Goal: Information Seeking & Learning: Find specific fact

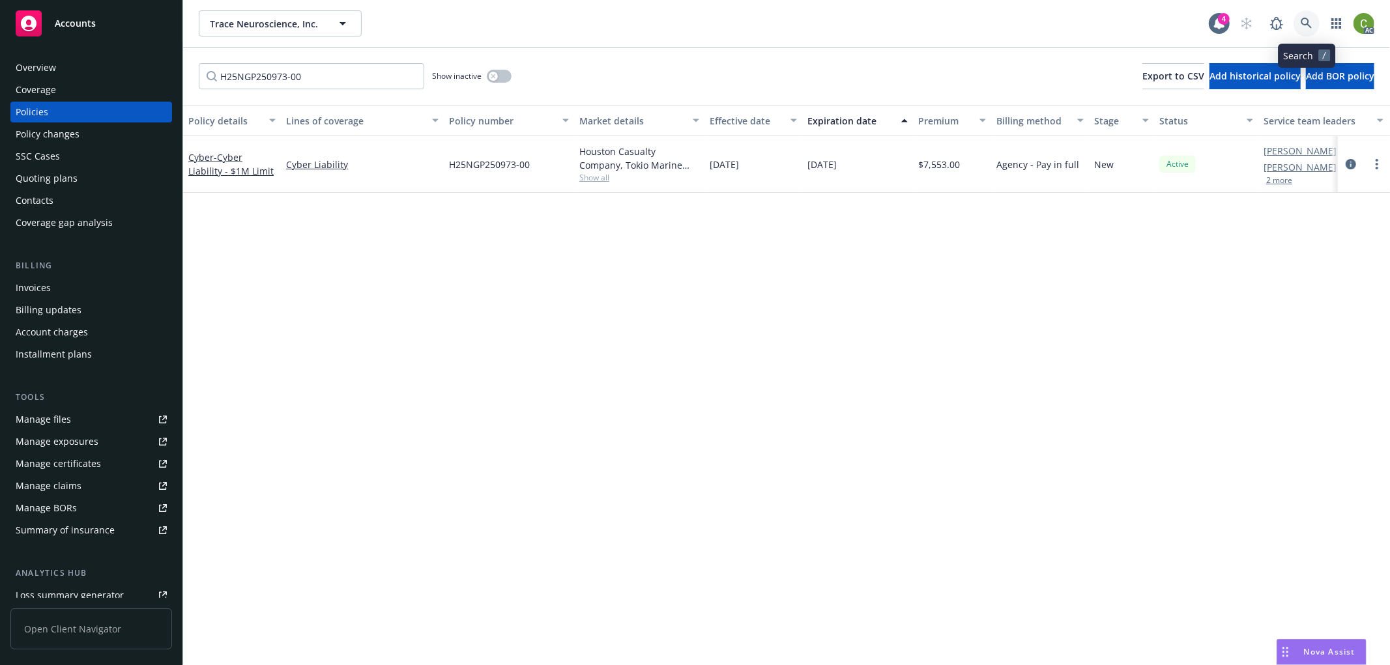
click at [1304, 22] on icon at bounding box center [1307, 24] width 12 height 12
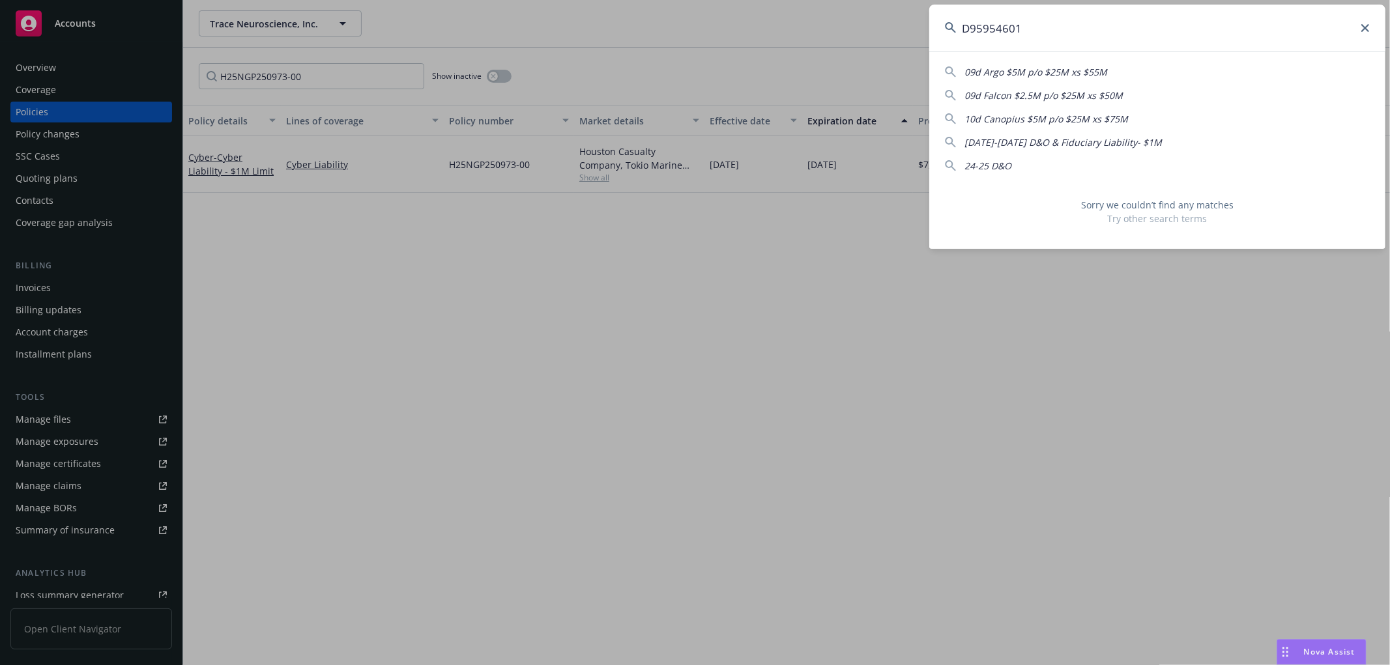
click at [989, 36] on input "D95954601" at bounding box center [1157, 28] width 456 height 47
click at [1040, 26] on input "D95954601" at bounding box center [1157, 28] width 456 height 47
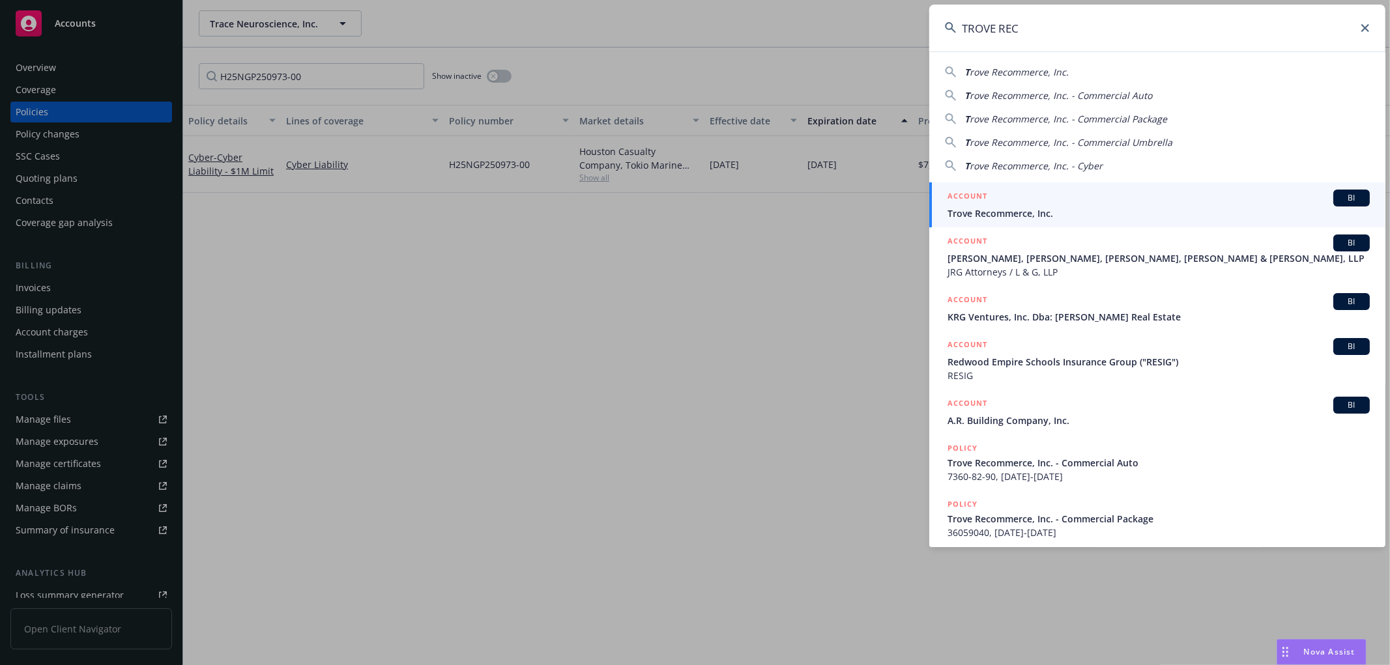
type input "TROVE RECO"
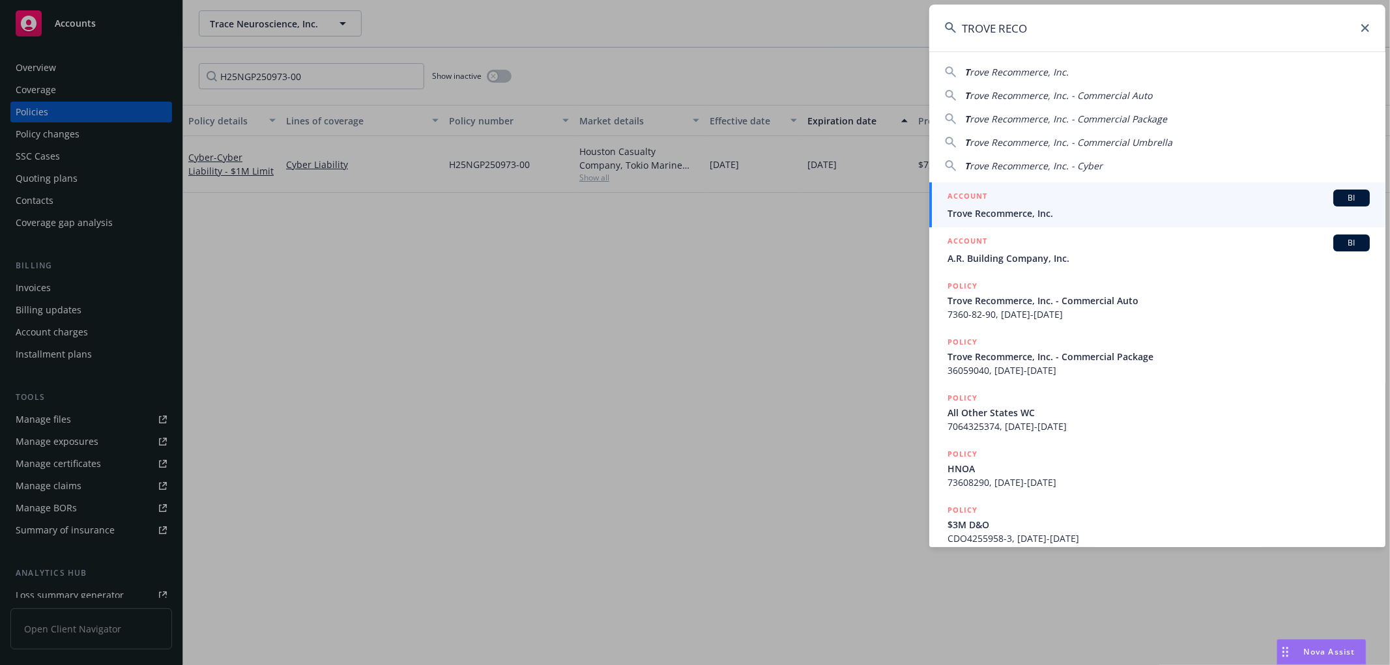
click at [968, 212] on span "Trove Recommerce, Inc." at bounding box center [1159, 214] width 422 height 14
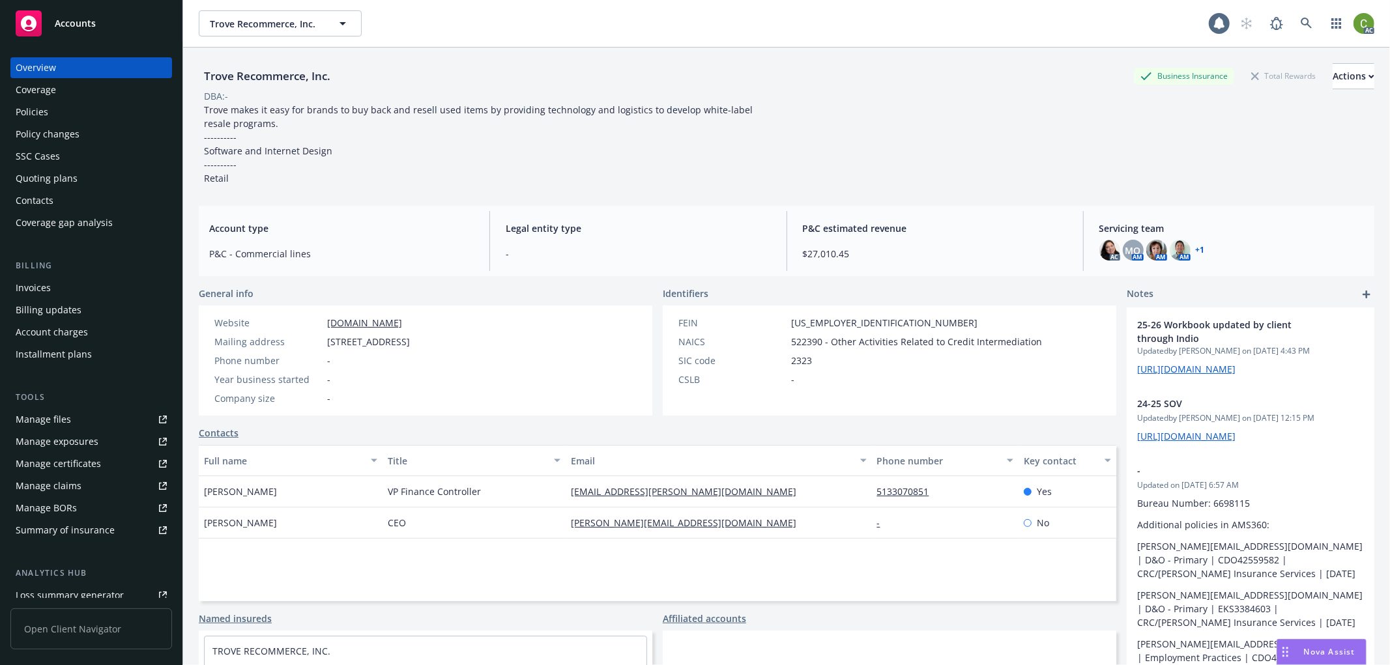
click at [117, 287] on div "Invoices" at bounding box center [91, 288] width 151 height 21
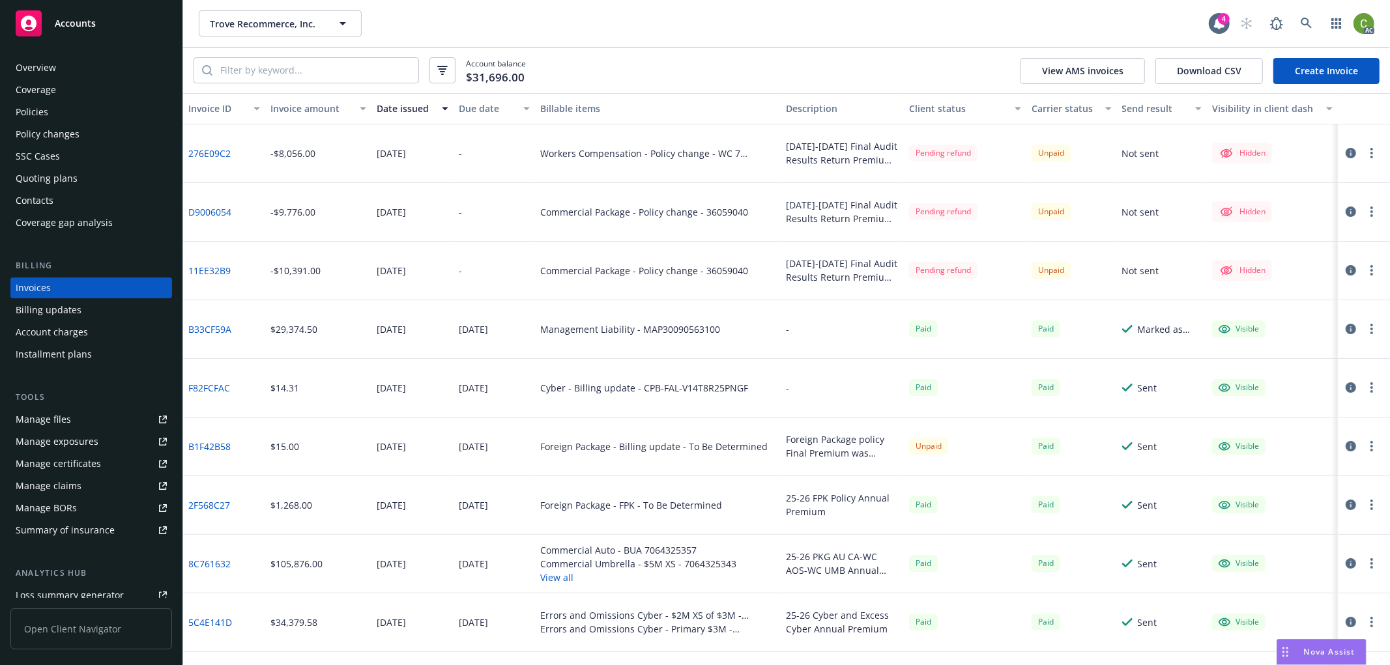
click at [89, 134] on div "Policy changes" at bounding box center [91, 134] width 151 height 21
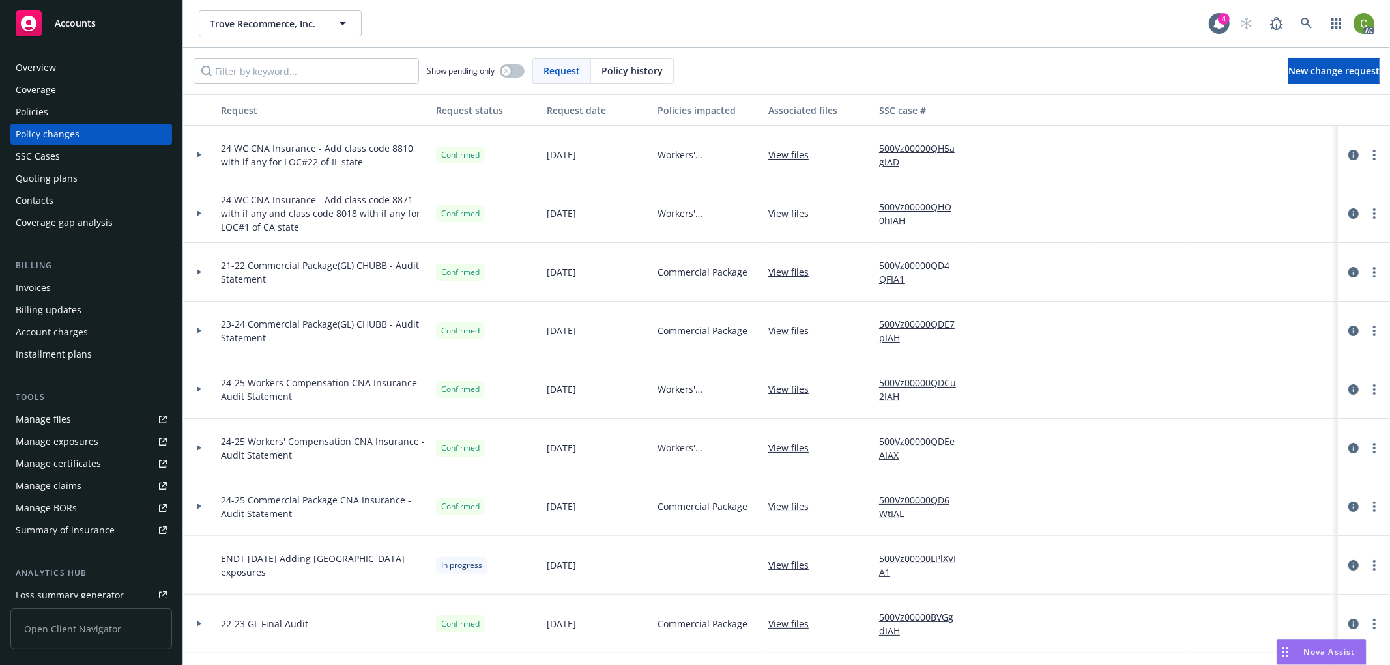
click at [609, 72] on span "Policy history" at bounding box center [632, 71] width 61 height 14
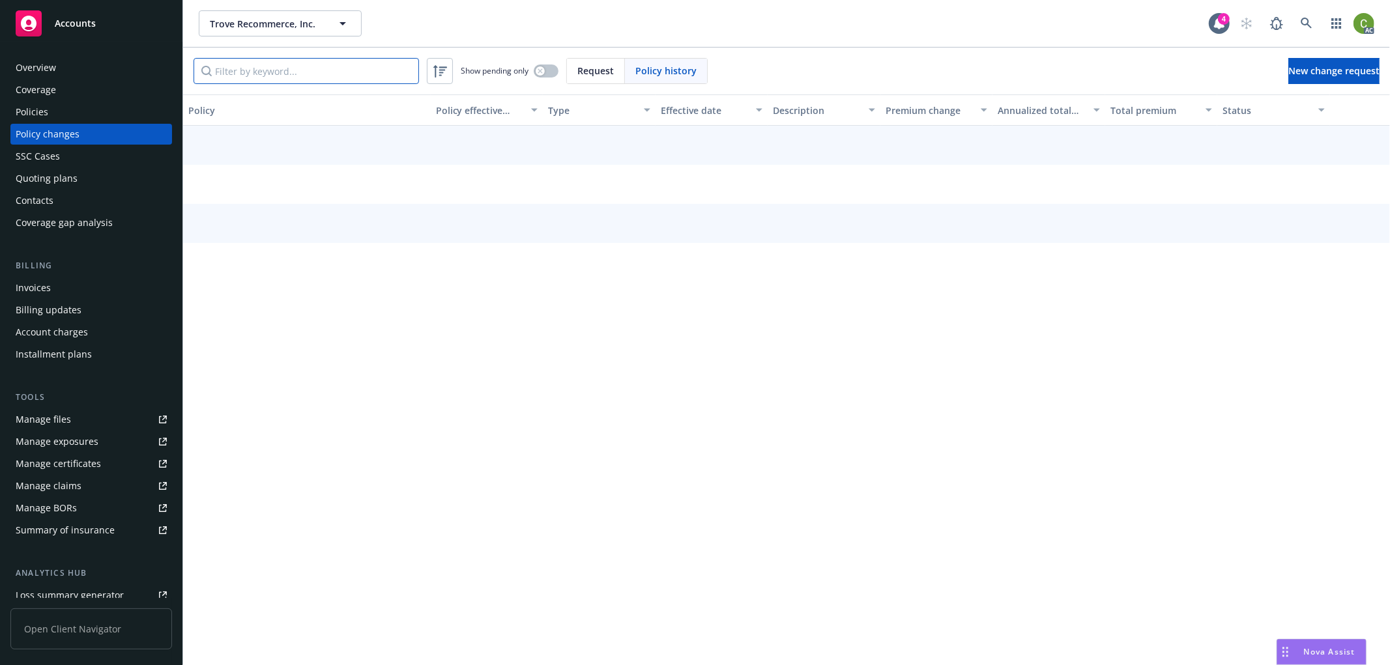
click at [323, 74] on input "Filter by keyword..." at bounding box center [306, 71] width 225 height 26
paste input "D95954601"
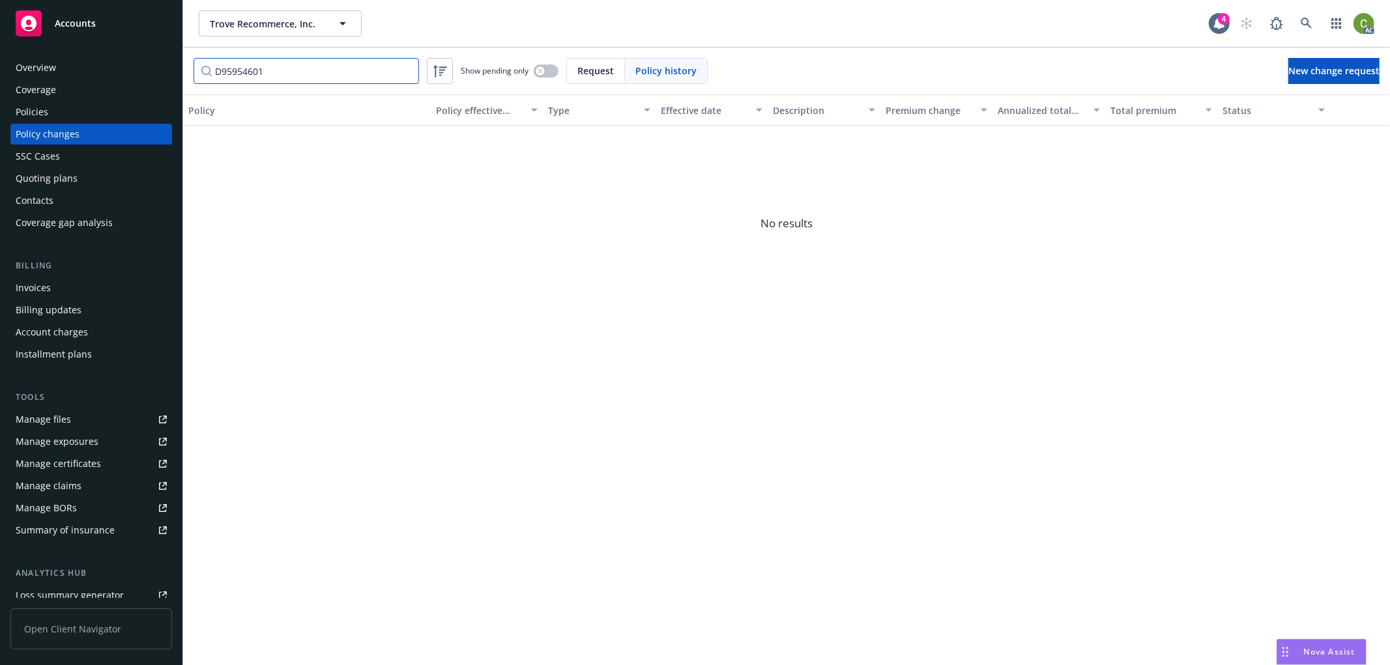
type input "D95954601"
click at [77, 108] on div "Policies" at bounding box center [91, 112] width 151 height 21
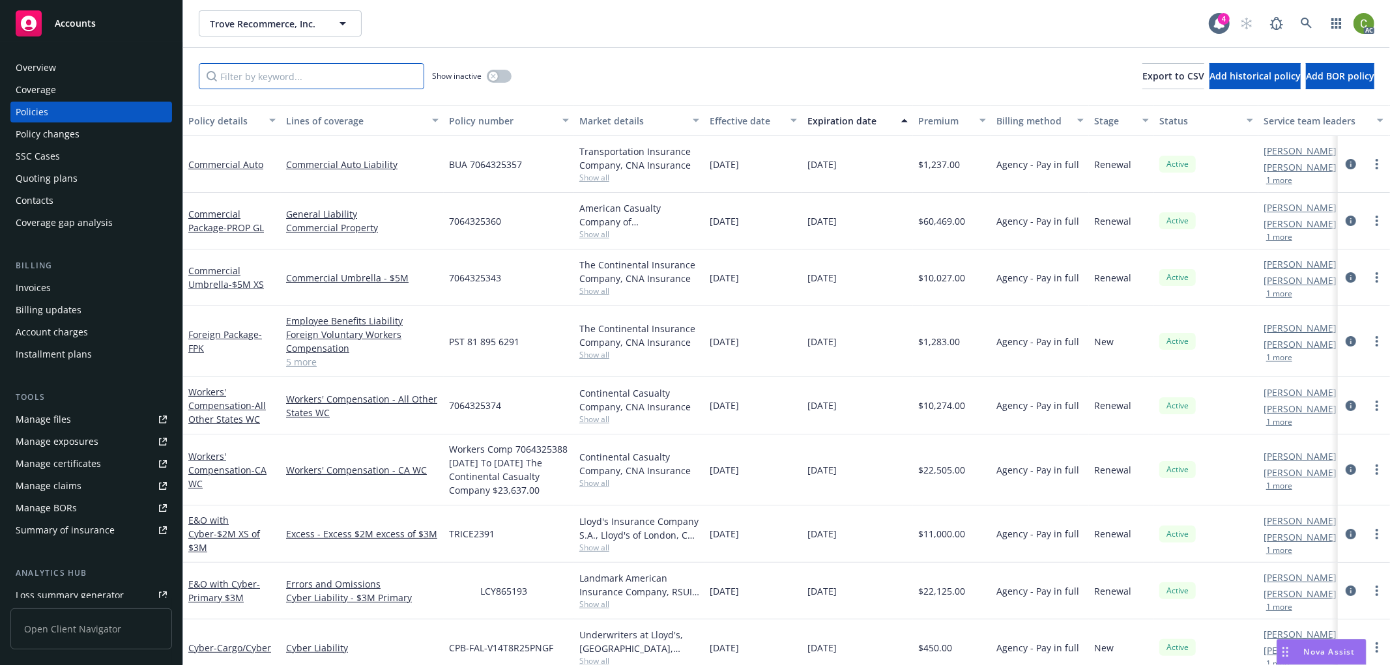
click at [360, 70] on input "Filter by keyword..." at bounding box center [311, 76] width 225 height 26
paste input "D95954601"
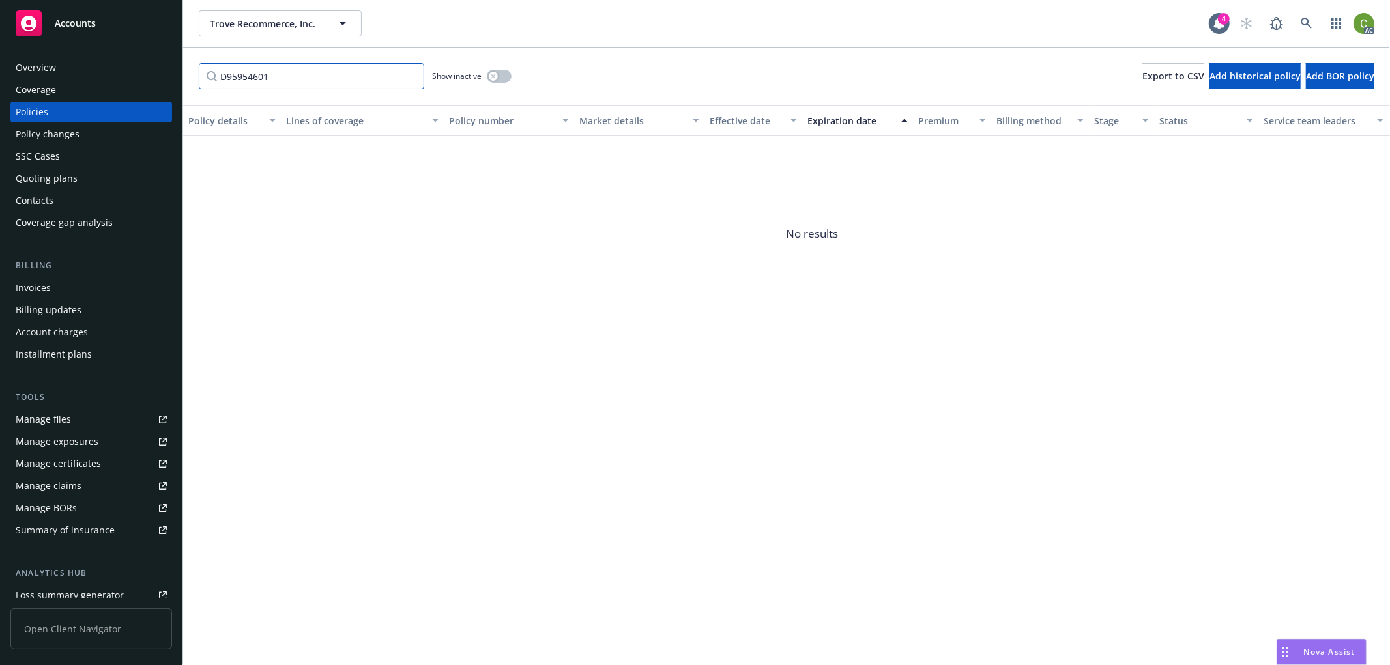
type input "D95954601"
click at [498, 78] on button "button" at bounding box center [499, 76] width 25 height 13
click at [347, 80] on input "D95954601" at bounding box center [311, 76] width 225 height 26
click at [94, 136] on div "Policy changes" at bounding box center [91, 134] width 151 height 21
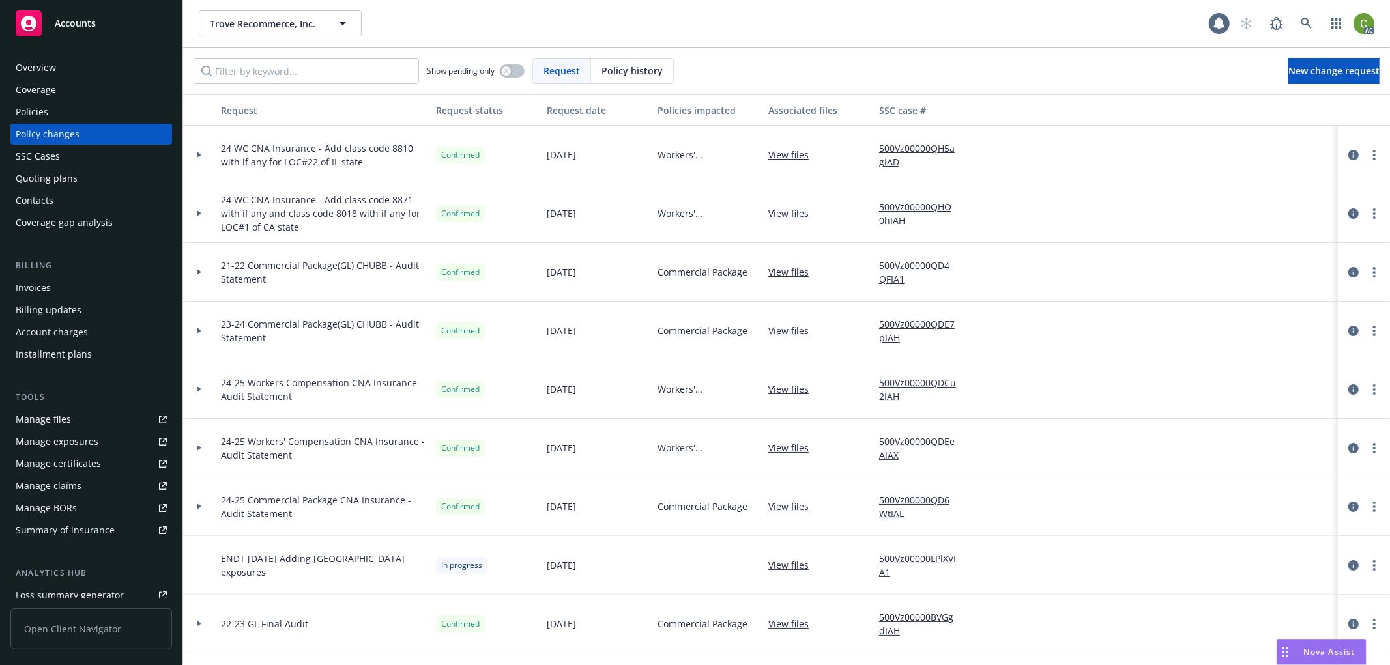
click at [615, 68] on span "Policy history" at bounding box center [632, 71] width 61 height 14
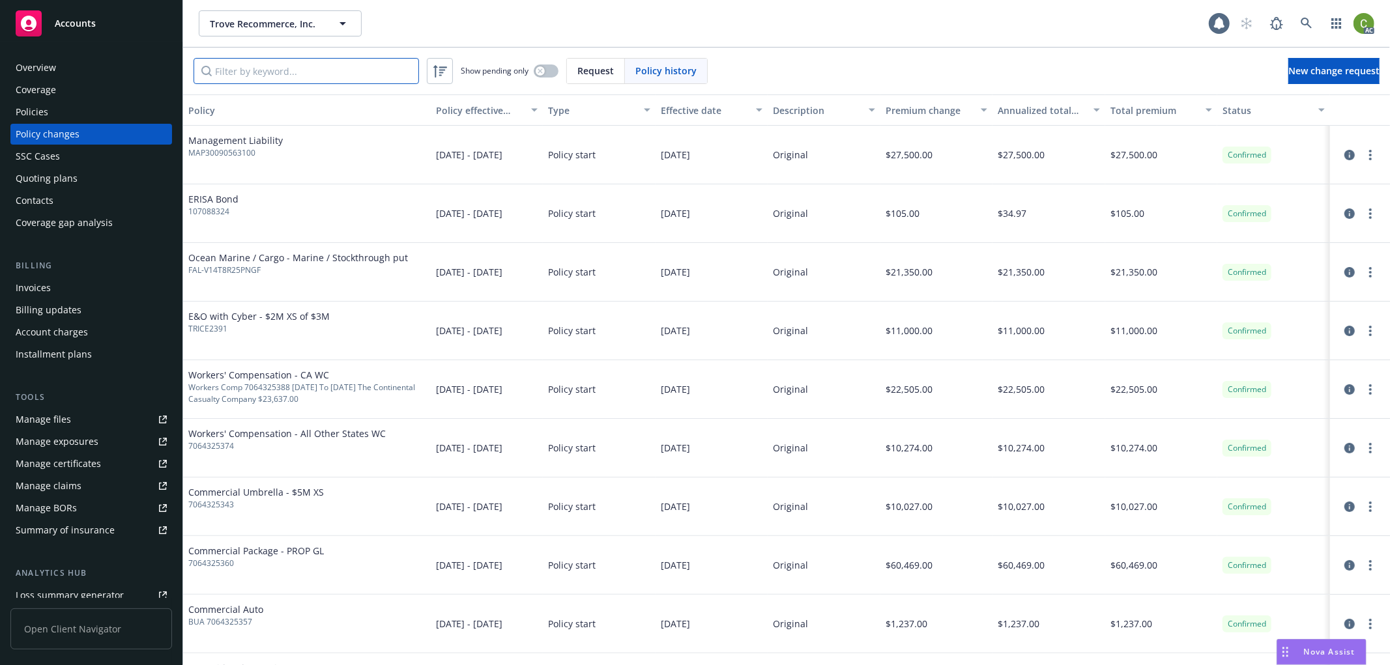
click at [349, 72] on input "Filter by keyword..." at bounding box center [306, 71] width 225 height 26
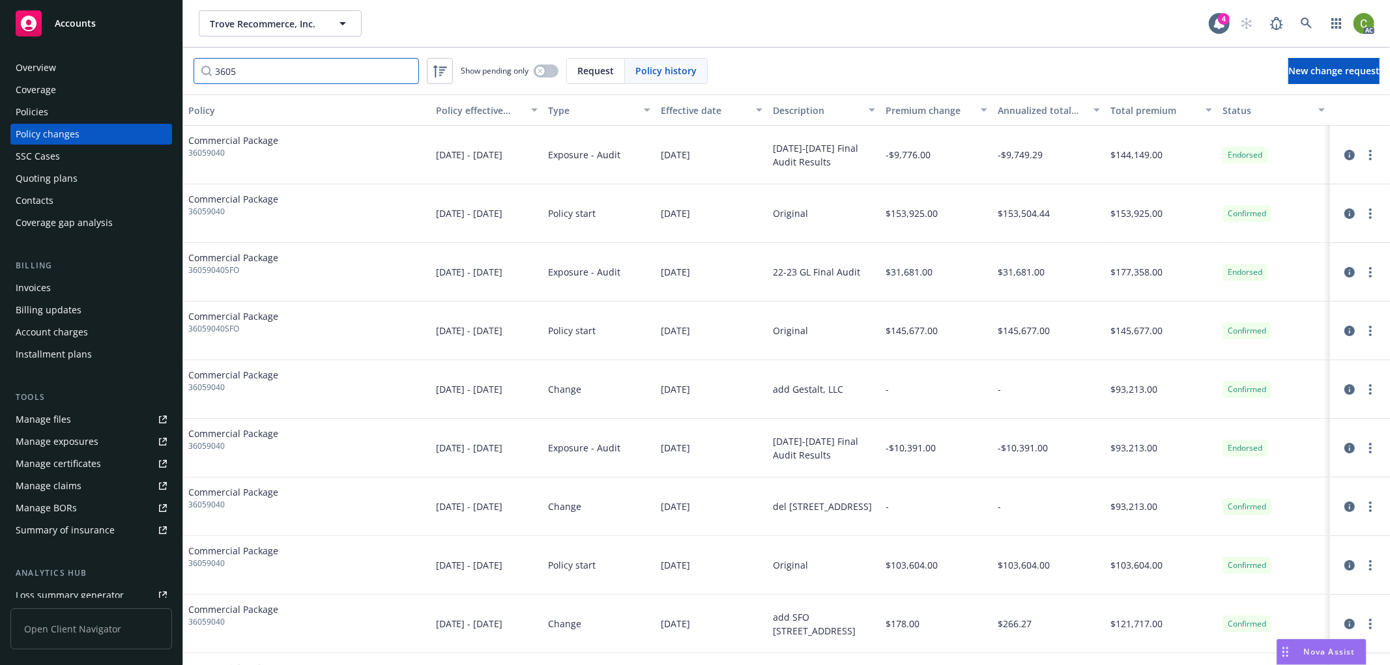
type input "3605"
click at [1344, 158] on icon "circleInformation" at bounding box center [1349, 155] width 10 height 10
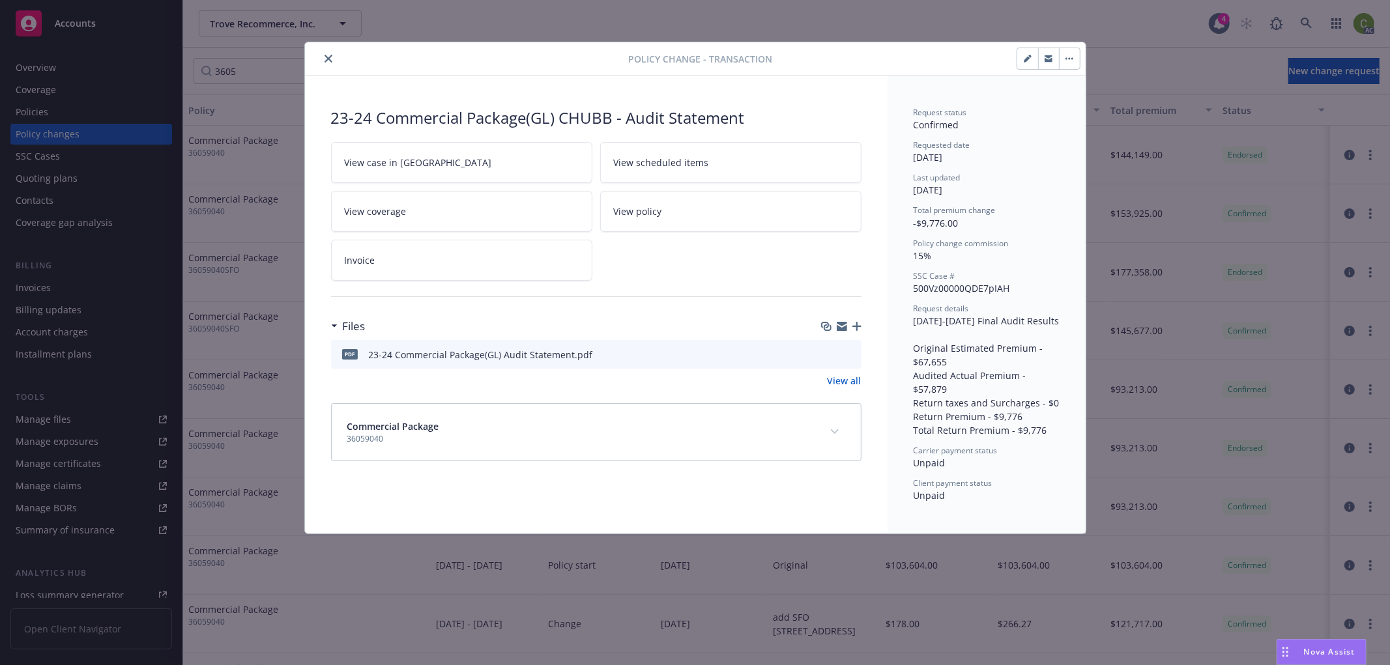
click at [832, 428] on button "expand content" at bounding box center [834, 432] width 21 height 21
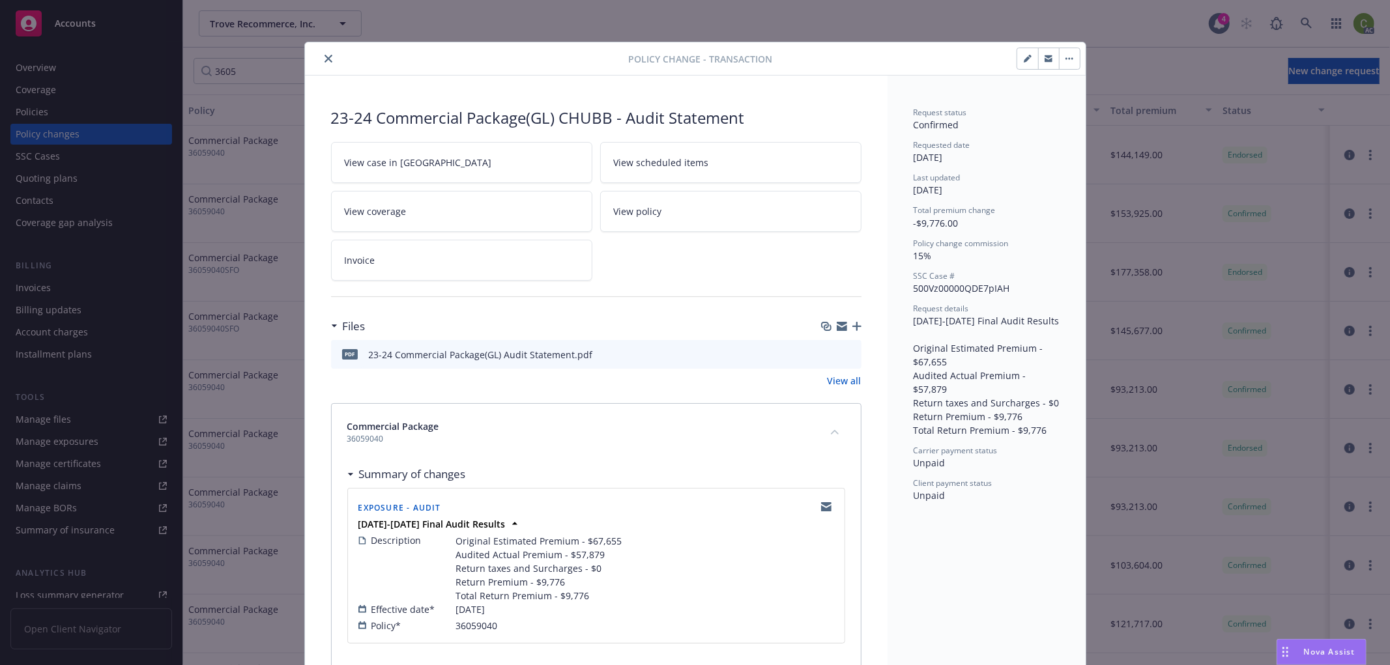
click at [419, 272] on link "Invoice" at bounding box center [461, 260] width 261 height 41
click at [325, 55] on icon "close" at bounding box center [329, 59] width 8 height 8
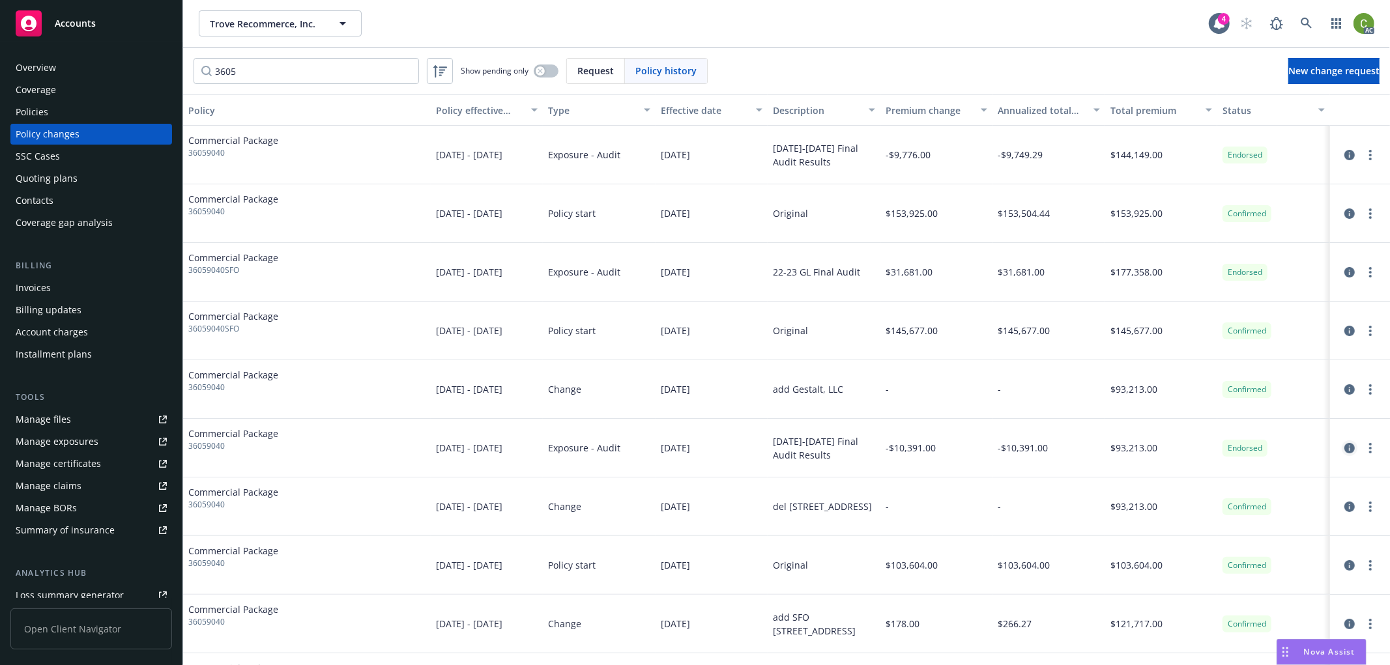
click at [1344, 448] on icon "circleInformation" at bounding box center [1349, 448] width 10 height 10
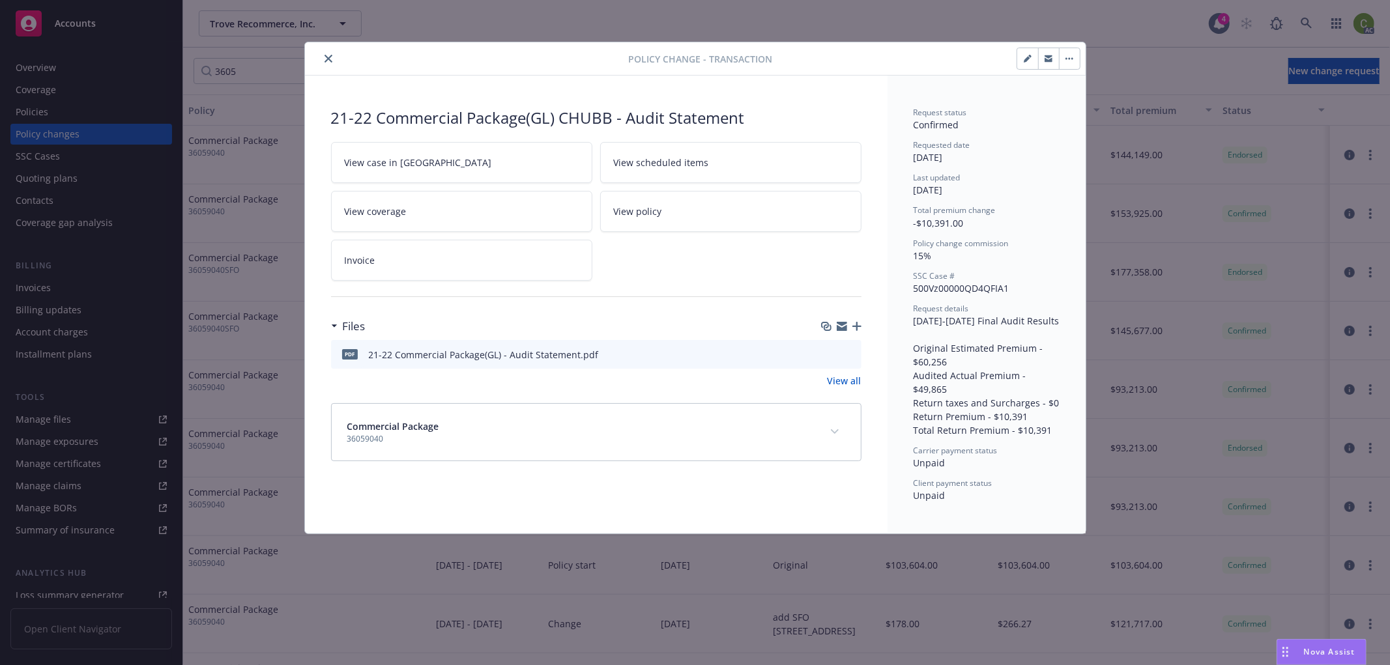
click at [837, 431] on icon "expand content" at bounding box center [835, 431] width 8 height 5
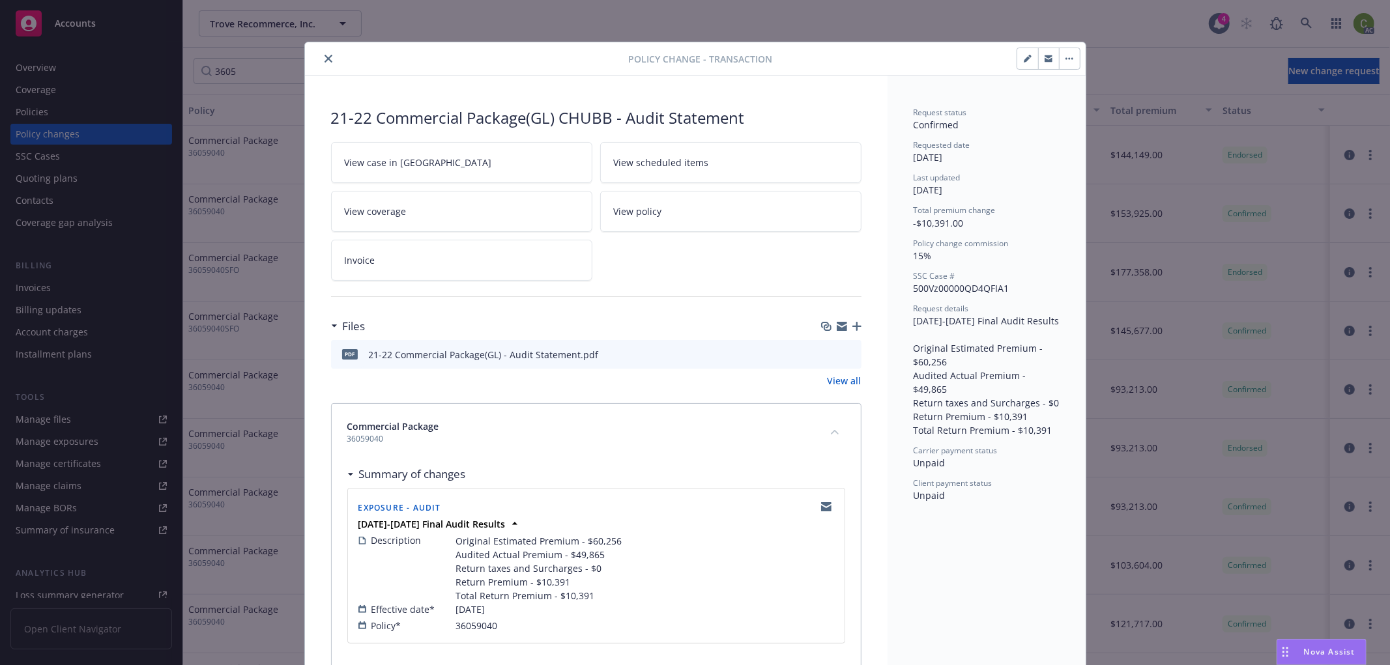
click at [383, 264] on link "Invoice" at bounding box center [461, 260] width 261 height 41
click at [325, 57] on icon "close" at bounding box center [329, 59] width 8 height 8
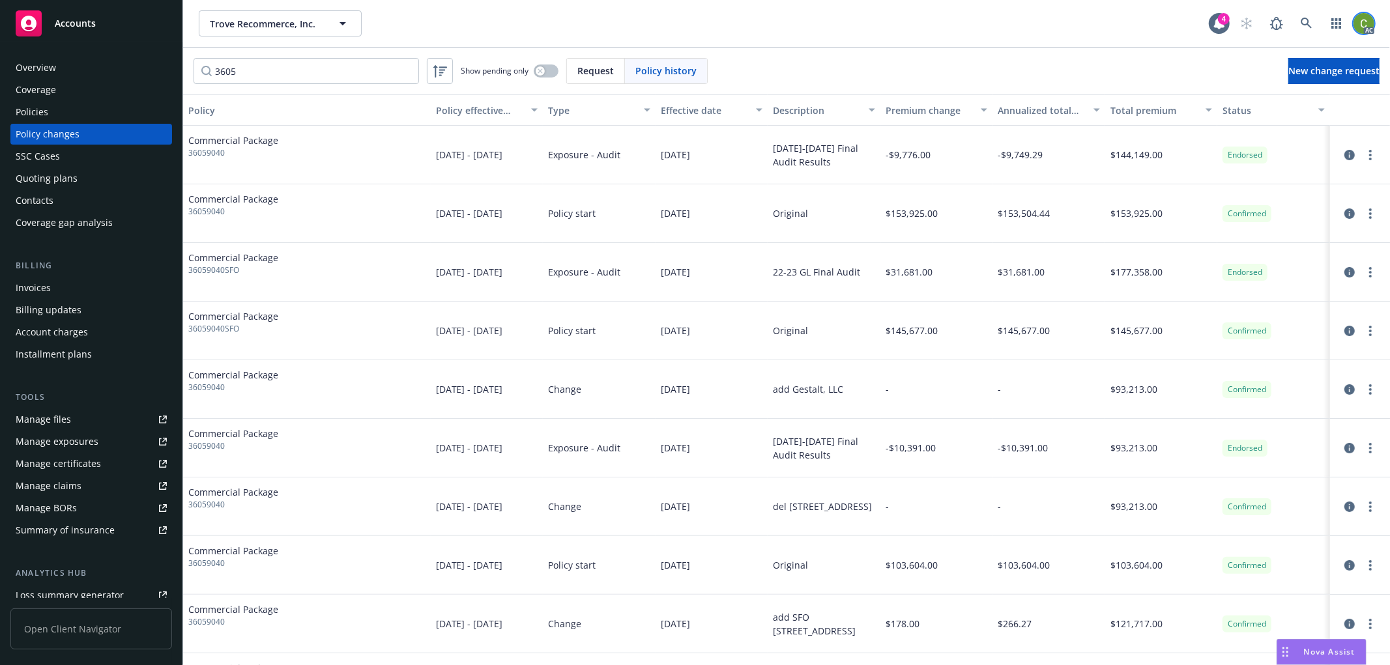
drag, startPoint x: 1367, startPoint y: 22, endPoint x: 1363, endPoint y: 31, distance: 9.9
click at [1366, 20] on img at bounding box center [1364, 23] width 21 height 21
click at [1275, 60] on link "Log out" at bounding box center [1309, 59] width 130 height 26
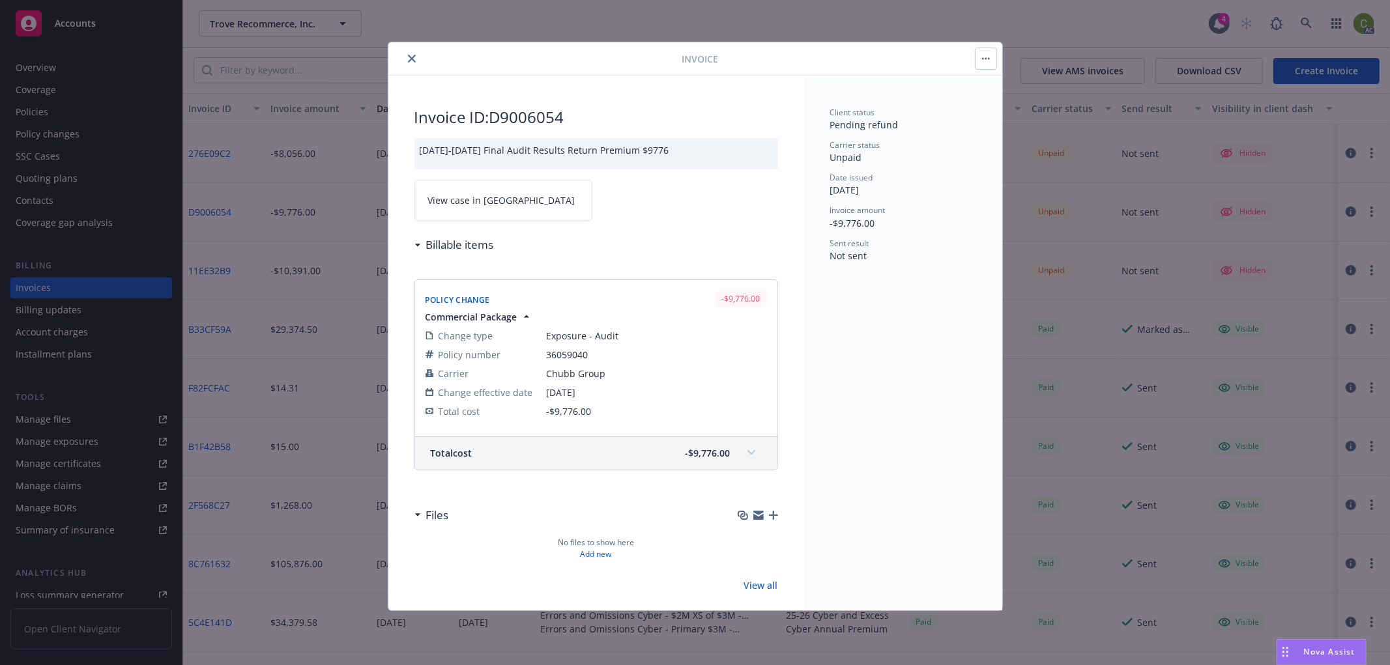
click at [527, 116] on h2 "Invoice ID: D9006054" at bounding box center [596, 117] width 364 height 21
click at [527, 115] on h2 "Invoice ID: D9006054" at bounding box center [596, 117] width 364 height 21
click at [510, 124] on h2 "Invoice ID: D9006054" at bounding box center [596, 117] width 364 height 21
copy h2 "D9006054"
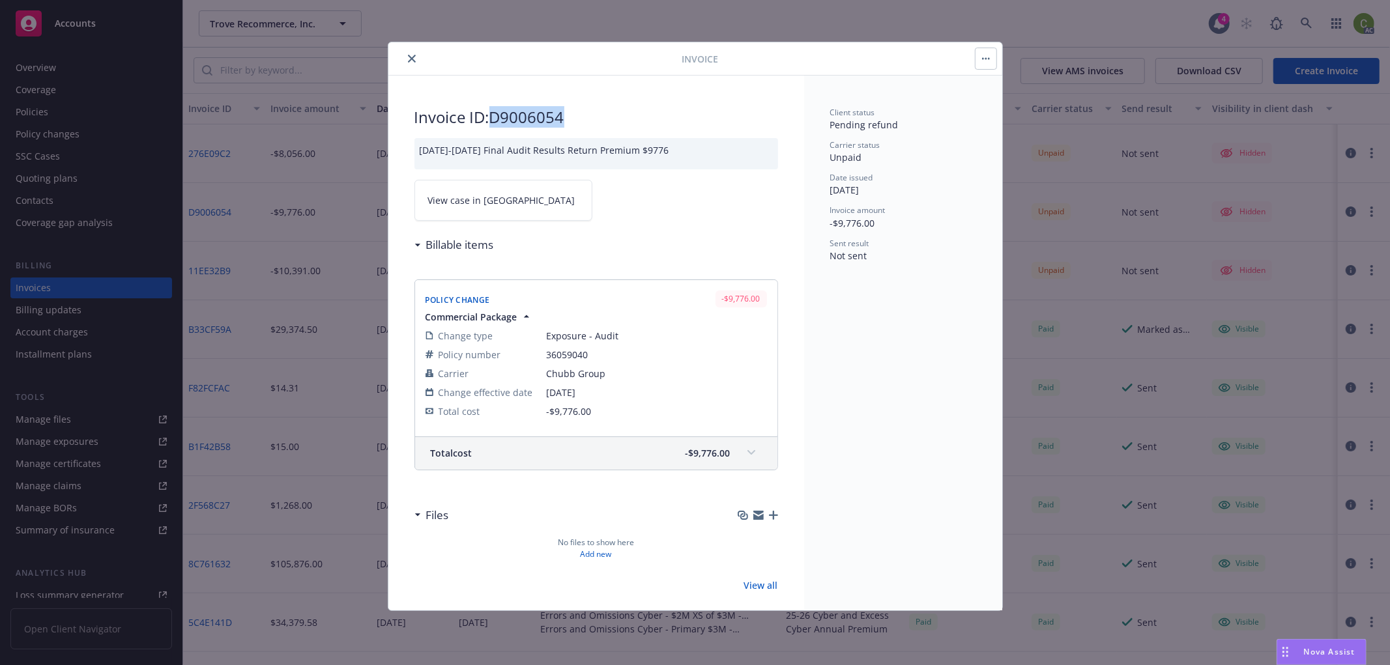
click at [413, 55] on icon "close" at bounding box center [412, 59] width 8 height 8
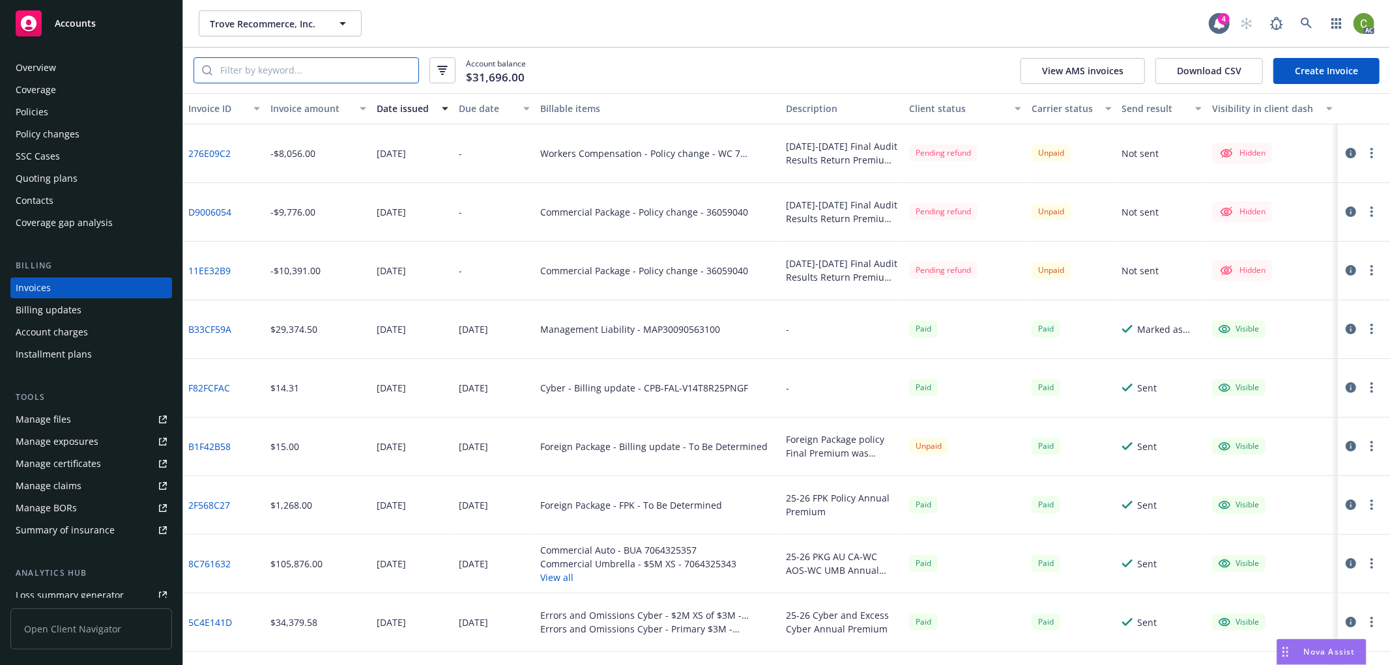
click at [308, 63] on input "search" at bounding box center [315, 70] width 206 height 25
paste input "D9006054"
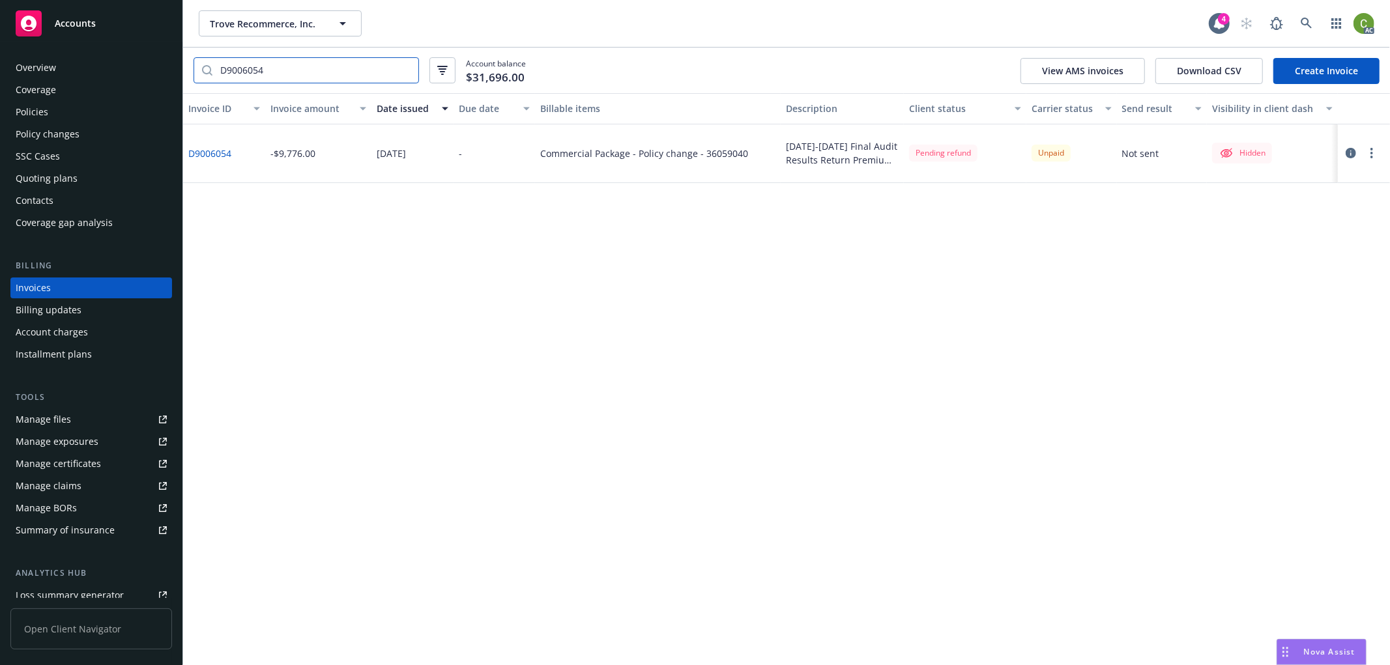
type input "D9006054"
click at [224, 149] on link "D9006054" at bounding box center [209, 154] width 43 height 14
